Goal: Information Seeking & Learning: Learn about a topic

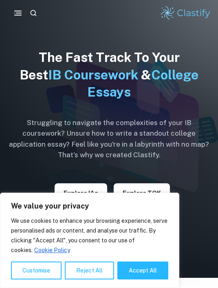
click at [144, 275] on button "Accept All" at bounding box center [142, 270] width 51 height 18
checkbox input "true"
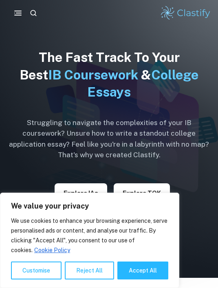
checkbox input "true"
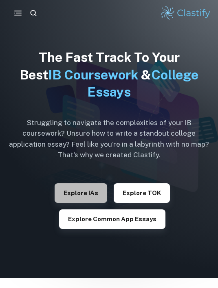
click at [78, 196] on button "Explore IAs" at bounding box center [81, 193] width 53 height 20
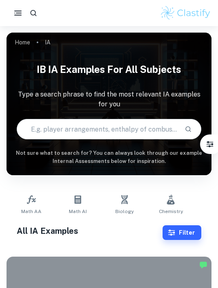
click at [123, 202] on icon at bounding box center [124, 199] width 7 height 9
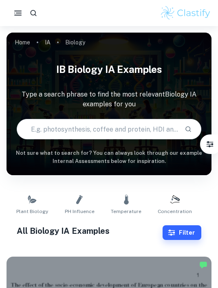
click at [21, 2] on div at bounding box center [109, 13] width 218 height 26
click at [18, 13] on rect "button" at bounding box center [19, 13] width 6 height 1
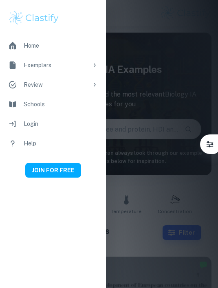
click at [145, 45] on div at bounding box center [109, 144] width 218 height 288
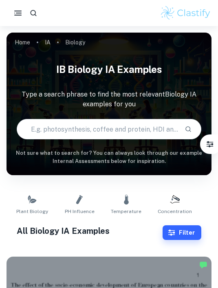
click at [35, 14] on icon "button" at bounding box center [34, 13] width 6 height 6
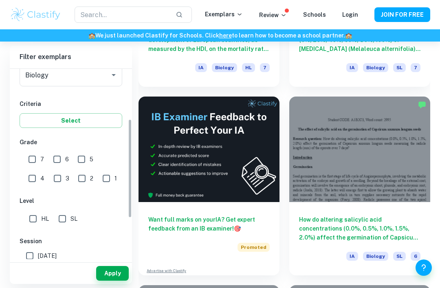
scroll to position [117, 0]
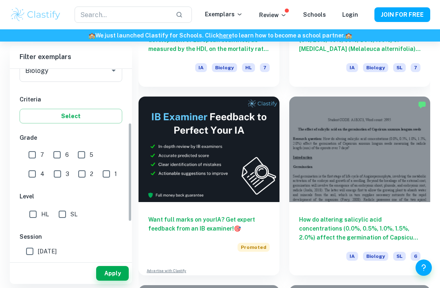
click at [31, 157] on input "7" at bounding box center [32, 155] width 16 height 16
checkbox input "true"
click at [64, 215] on input "SL" at bounding box center [62, 214] width 16 height 16
checkbox input "true"
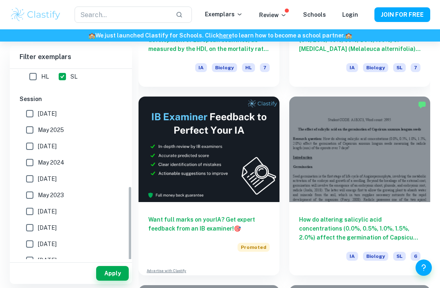
scroll to position [254, 0]
click at [116, 281] on button "Apply" at bounding box center [112, 273] width 33 height 15
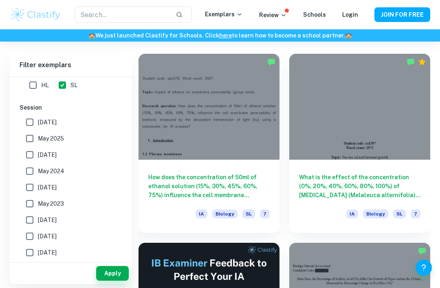
scroll to position [217, 0]
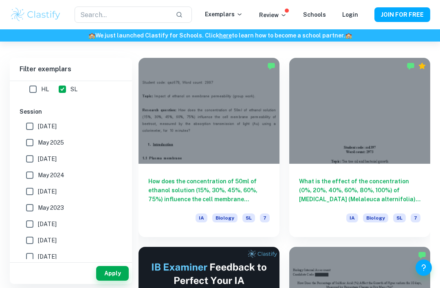
click at [217, 186] on h6 "How does the concentration of 50ml of ethanol solution (15%, 30%, 45%, 60%, 75%…" at bounding box center [208, 190] width 121 height 27
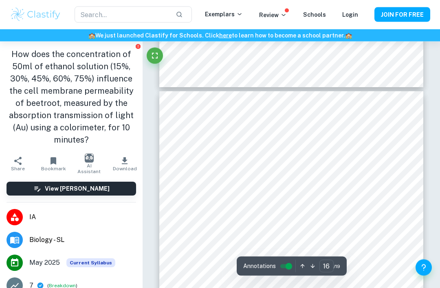
scroll to position [5791, 0]
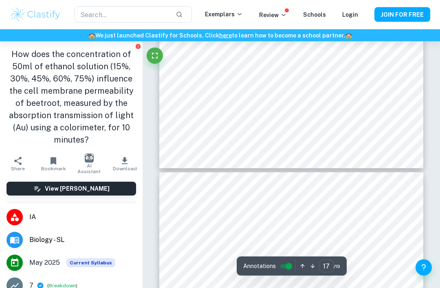
type input "16"
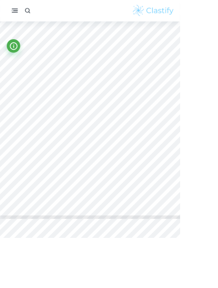
scroll to position [1684, 0]
